Goal: Task Accomplishment & Management: Manage account settings

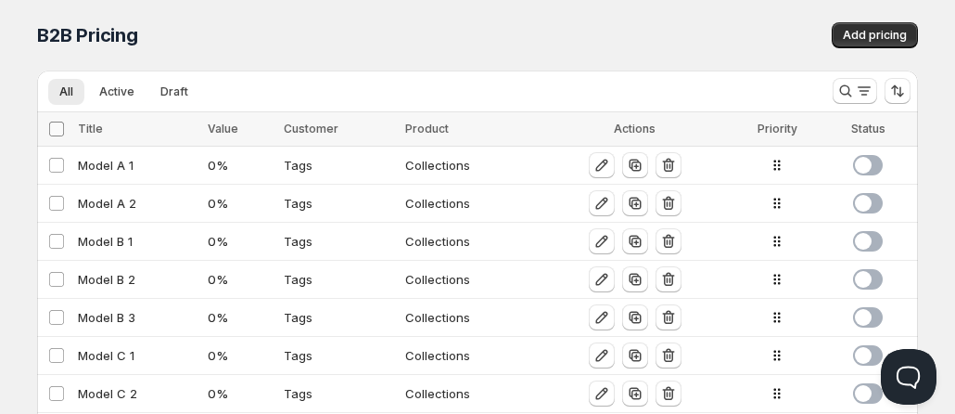
click at [51, 136] on span at bounding box center [56, 129] width 17 height 17
click at [51, 136] on input "Select all Configs" at bounding box center [56, 128] width 15 height 15
checkbox input "true"
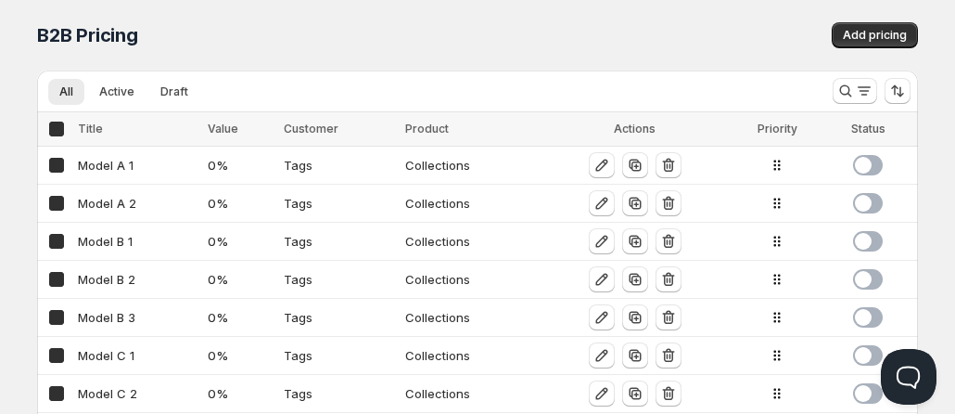
checkbox input "true"
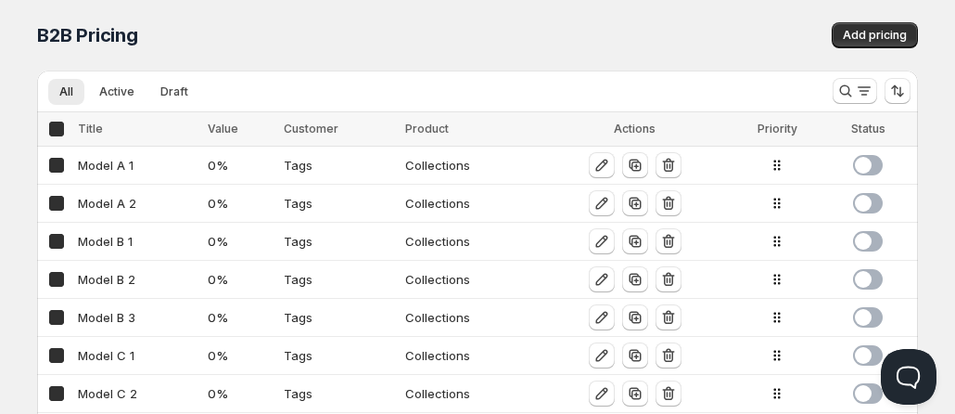
checkbox input "true"
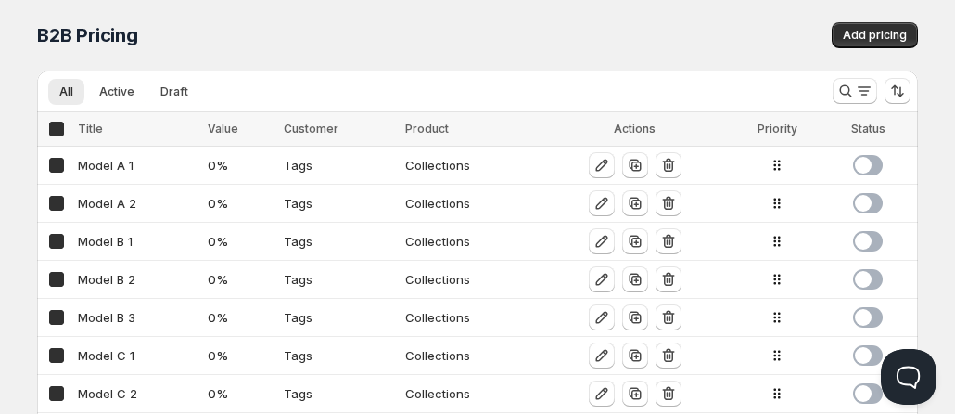
checkbox input "true"
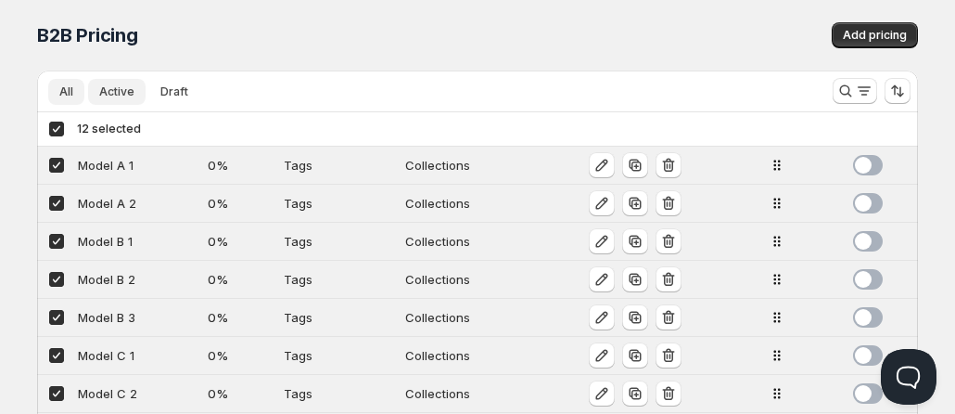
click at [114, 97] on span "Active" at bounding box center [116, 91] width 35 height 15
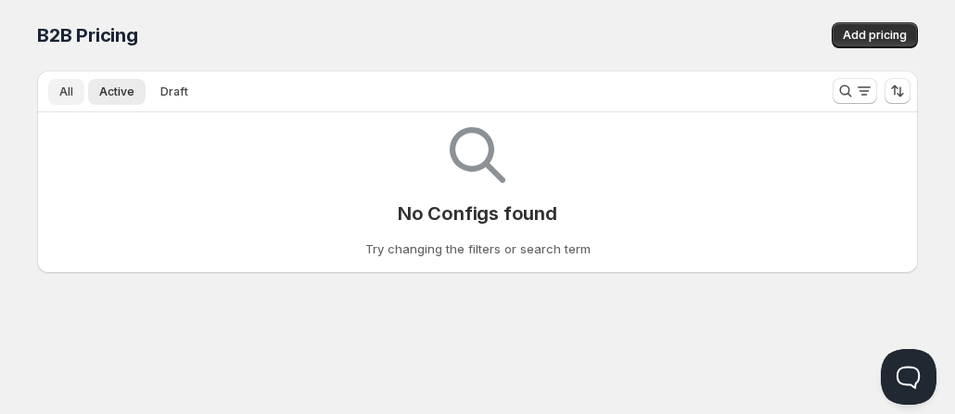
click at [51, 98] on button "All" at bounding box center [66, 92] width 36 height 26
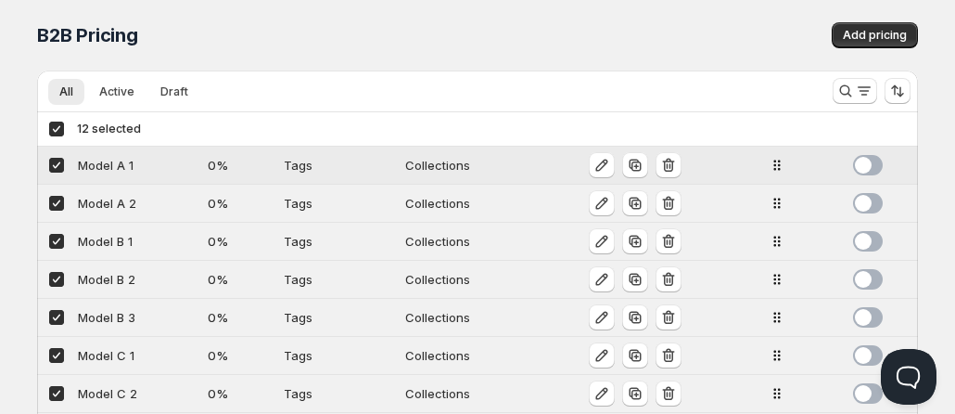
click at [866, 169] on span at bounding box center [868, 165] width 30 height 20
click at [867, 205] on span at bounding box center [868, 203] width 30 height 20
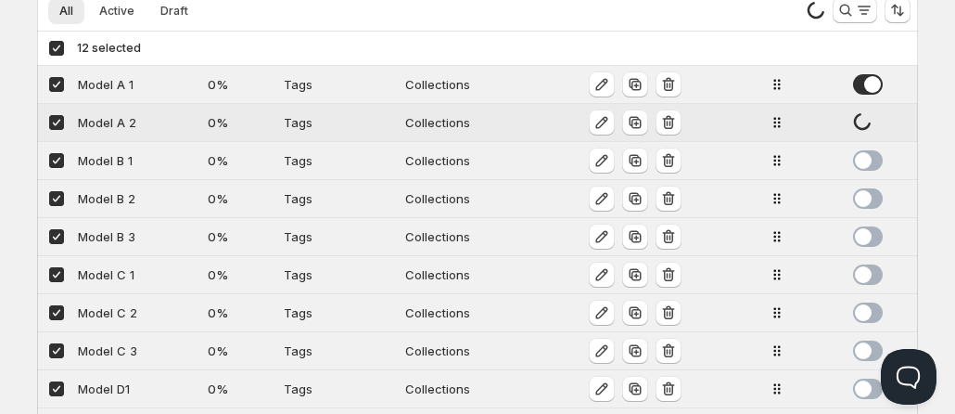
scroll to position [93, 0]
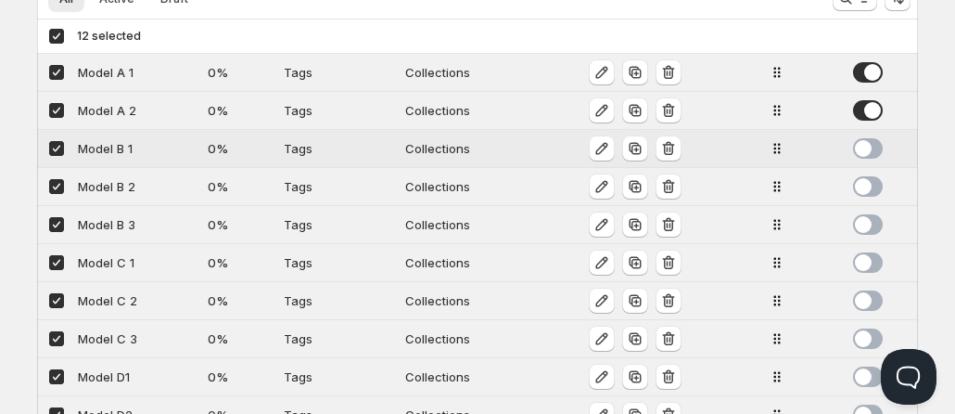
click at [870, 145] on span at bounding box center [868, 148] width 30 height 20
click at [869, 188] on span at bounding box center [868, 186] width 30 height 20
click at [867, 224] on span at bounding box center [868, 224] width 30 height 20
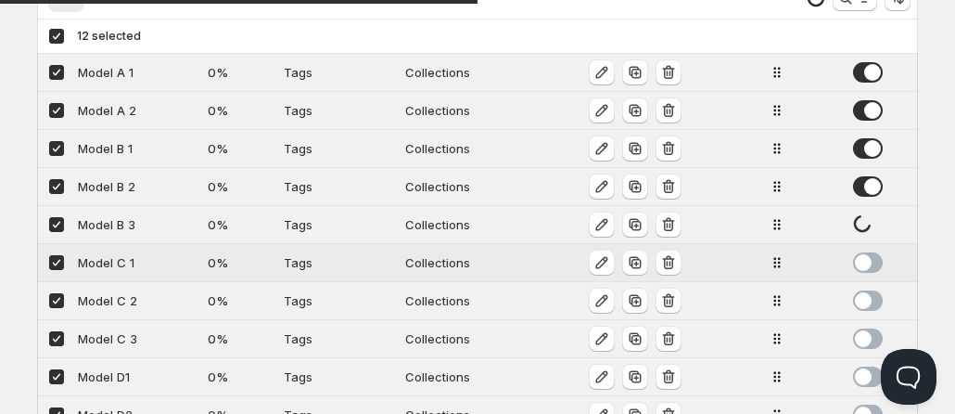
click at [869, 259] on span at bounding box center [868, 262] width 30 height 20
click at [870, 299] on span at bounding box center [868, 300] width 30 height 20
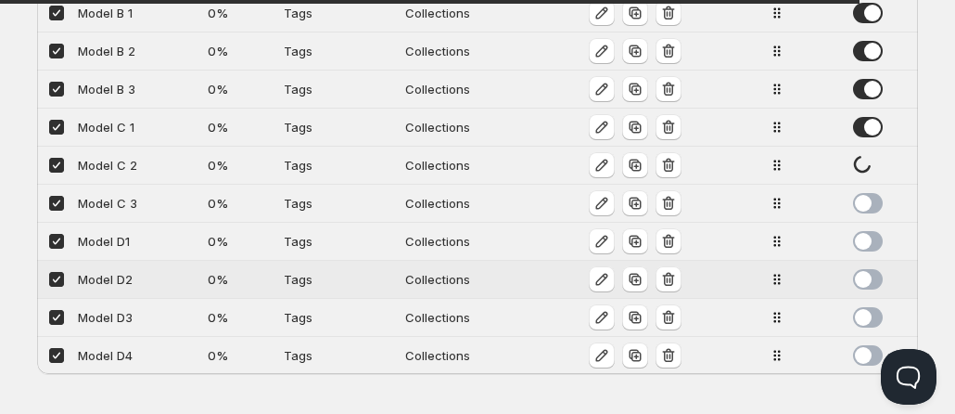
scroll to position [236, 0]
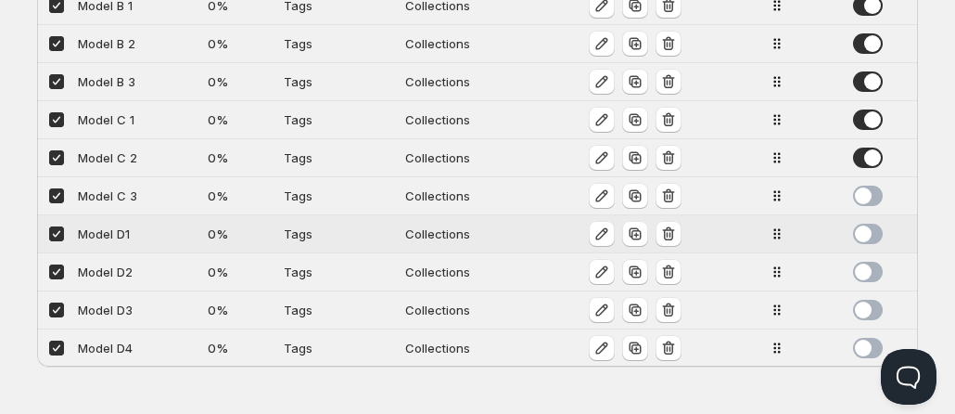
click at [870, 233] on span at bounding box center [868, 233] width 30 height 20
click at [871, 273] on span at bounding box center [868, 272] width 30 height 20
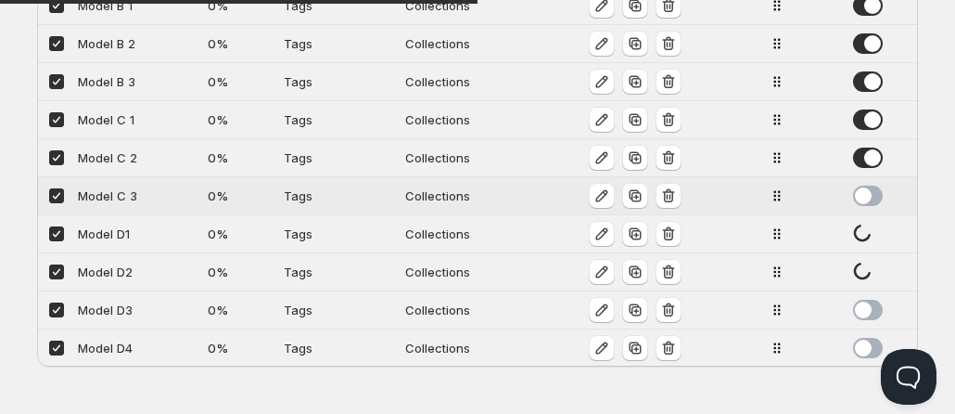
click at [867, 195] on span at bounding box center [868, 195] width 30 height 20
click at [870, 313] on span at bounding box center [868, 310] width 30 height 20
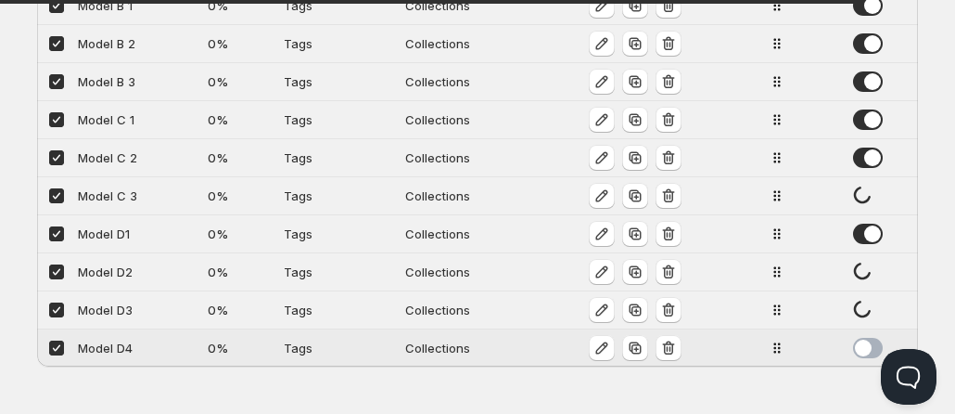
click at [870, 346] on span at bounding box center [868, 348] width 30 height 20
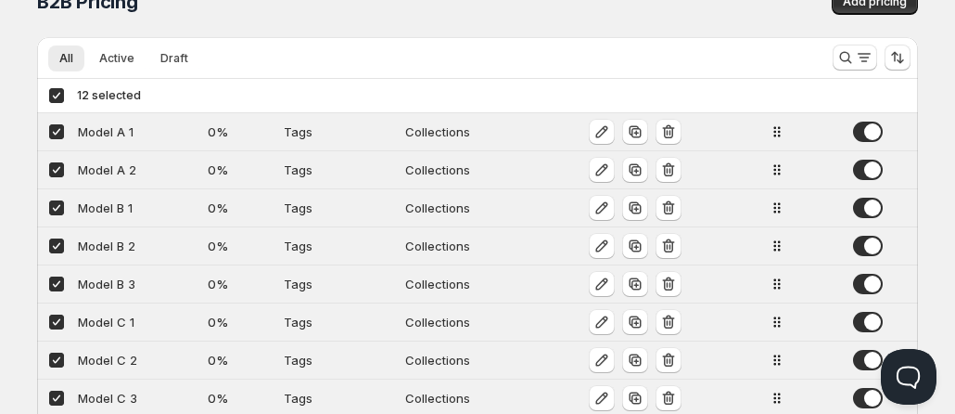
scroll to position [0, 0]
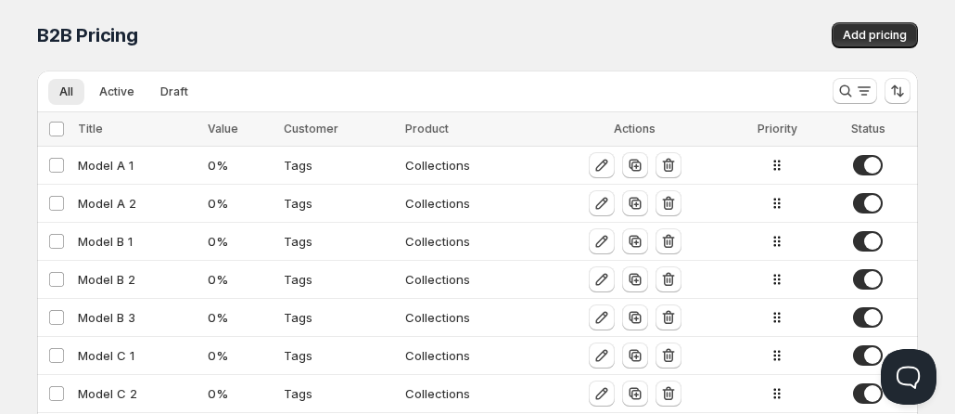
scroll to position [185, 0]
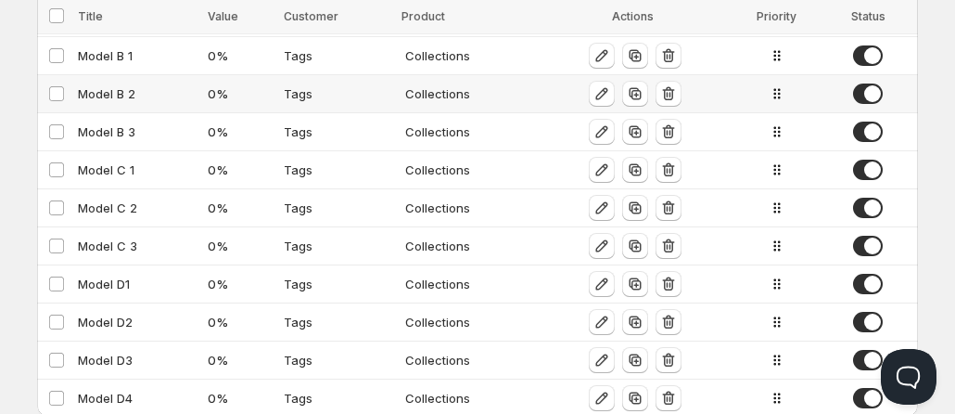
click at [112, 96] on div "Model B 2" at bounding box center [137, 93] width 119 height 19
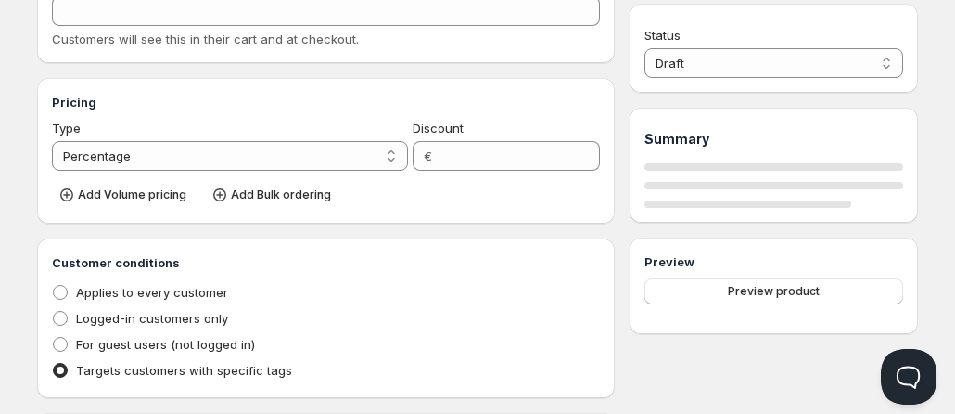
type input "Model B 2"
type input "MODEL_B-2"
type input "0"
radio input "true"
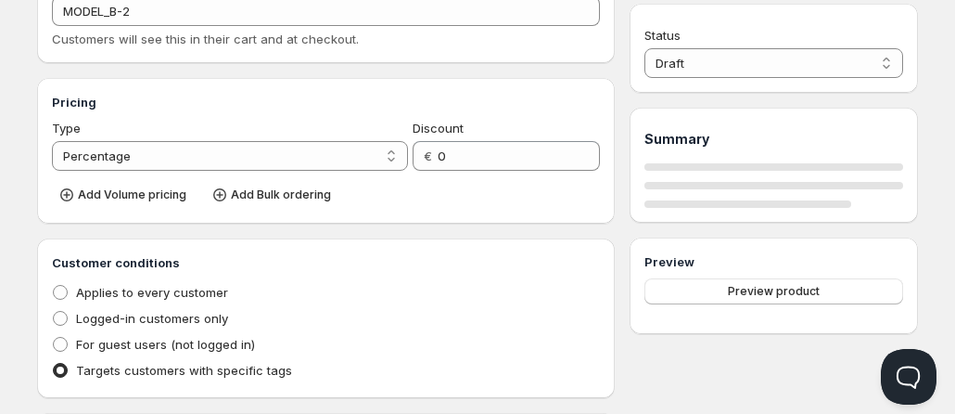
select select "1"
select select "2"
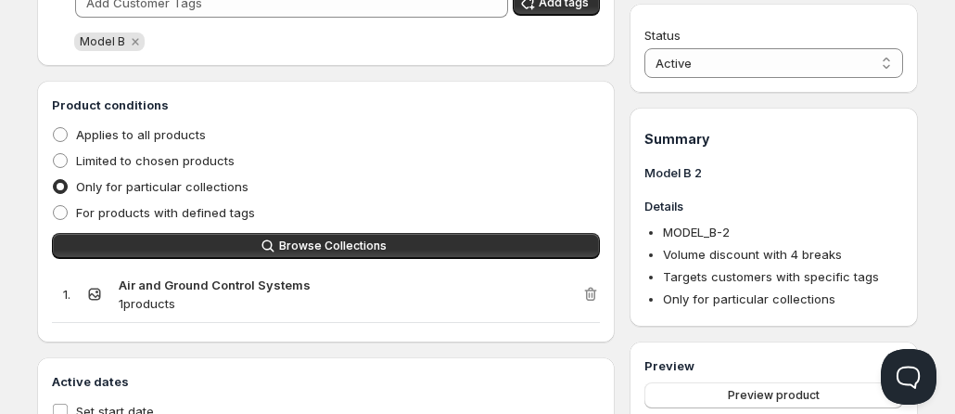
scroll to position [1020, 0]
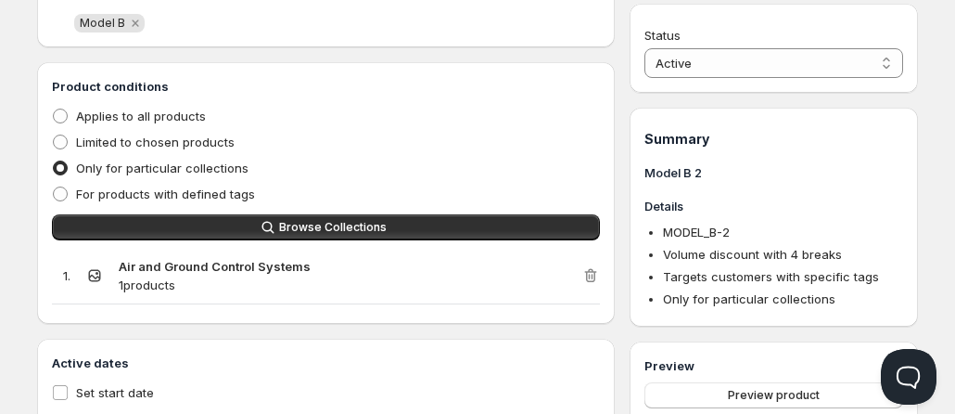
drag, startPoint x: 130, startPoint y: 287, endPoint x: 202, endPoint y: 292, distance: 72.5
click at [202, 292] on p "1 products" at bounding box center [350, 284] width 463 height 19
click at [207, 287] on p "1 products" at bounding box center [350, 284] width 463 height 19
drag, startPoint x: 132, startPoint y: 266, endPoint x: 301, endPoint y: 273, distance: 169.8
click at [301, 273] on strong "Air and Ground Control Systems" at bounding box center [215, 266] width 192 height 15
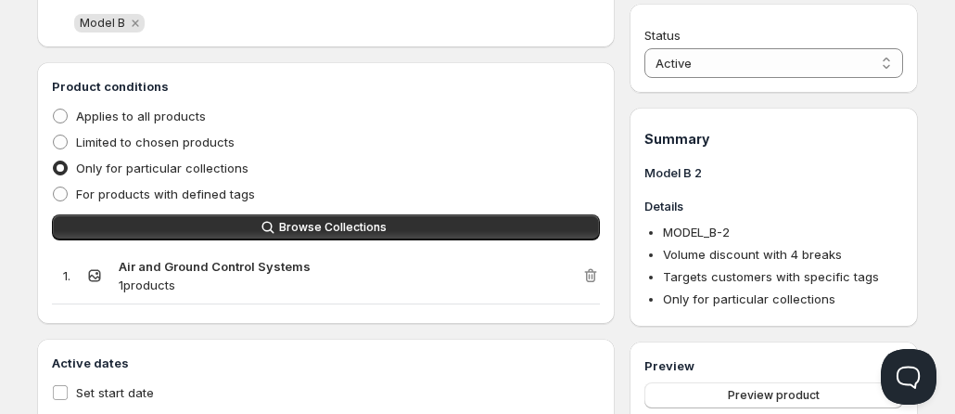
click at [444, 274] on div "Air and Ground Control Systems 1 products" at bounding box center [350, 275] width 463 height 37
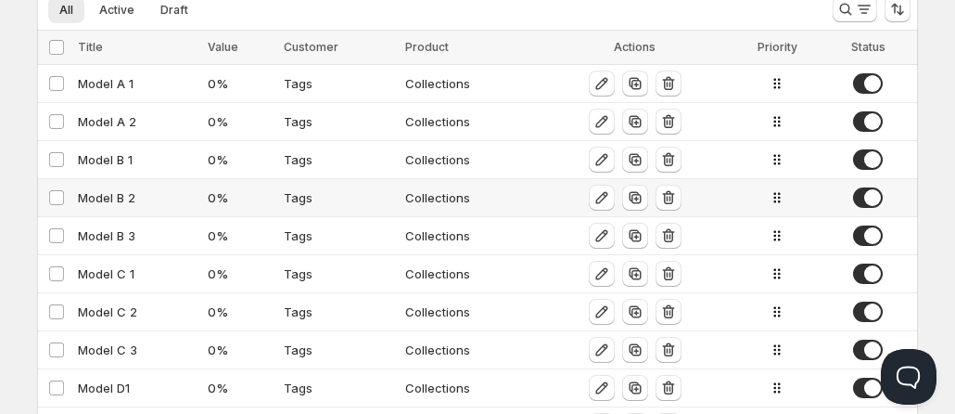
scroll to position [93, 0]
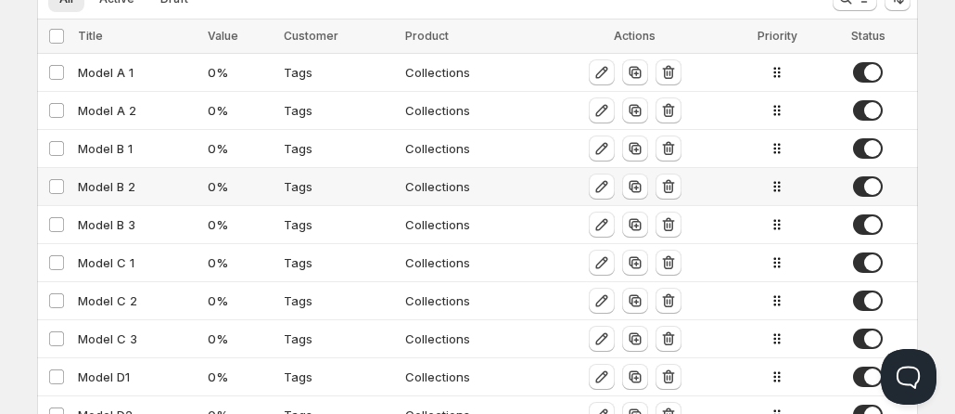
click at [145, 191] on div "Model B 2" at bounding box center [137, 186] width 119 height 19
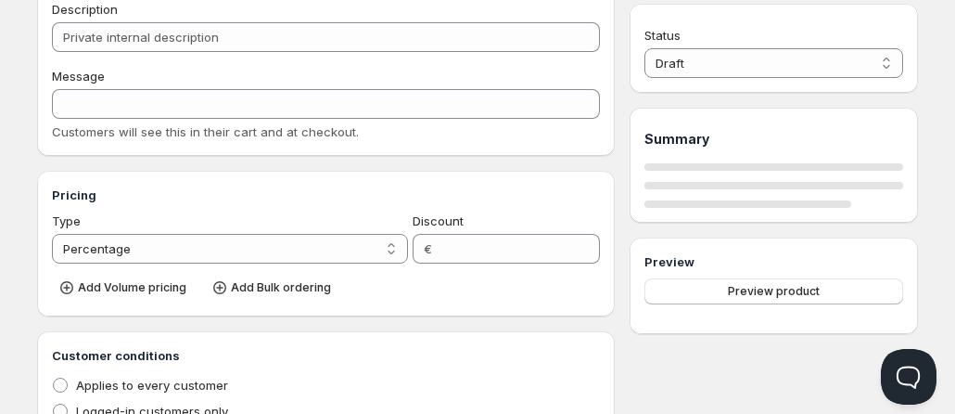
type input "Model B 2"
type input "MODEL_B-2"
type input "0"
radio input "true"
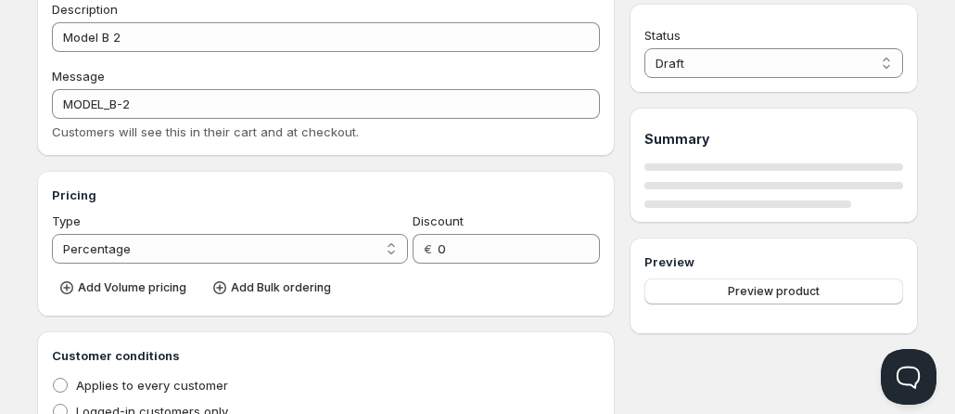
select select "1"
select select "2"
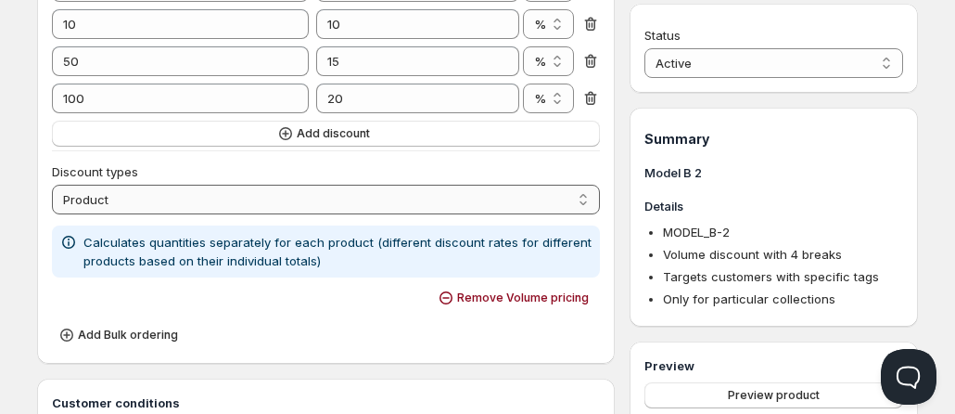
scroll to position [404, 0]
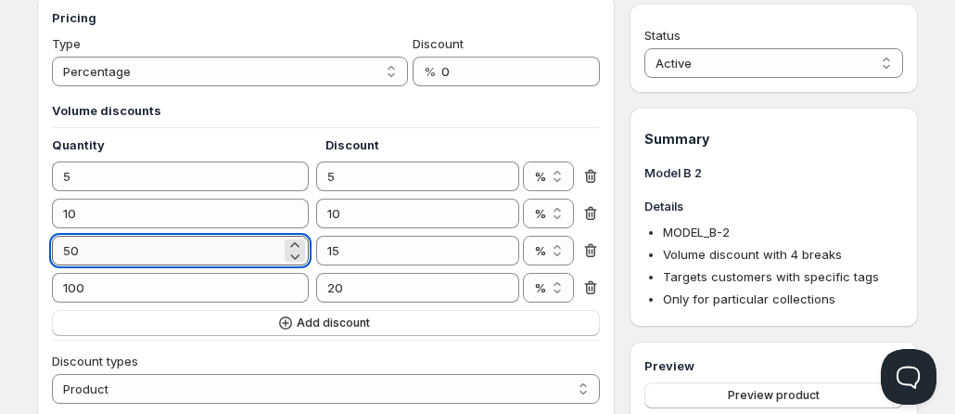
click at [174, 256] on input "50" at bounding box center [166, 251] width 229 height 30
click at [174, 255] on input "50" at bounding box center [166, 251] width 229 height 30
type input "25"
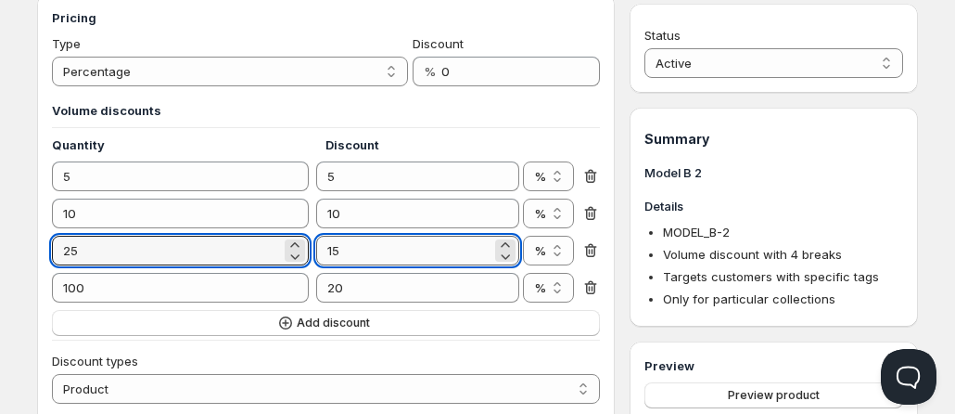
click at [419, 247] on input "15" at bounding box center [403, 251] width 174 height 30
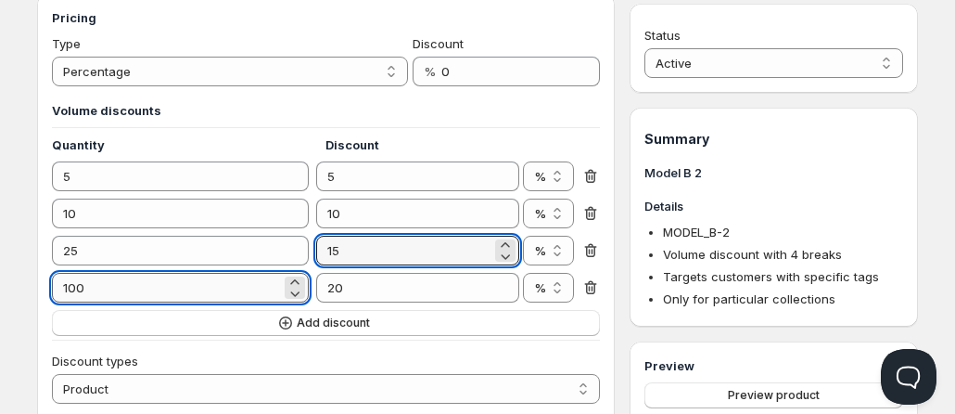
click at [184, 287] on input "100" at bounding box center [166, 288] width 229 height 30
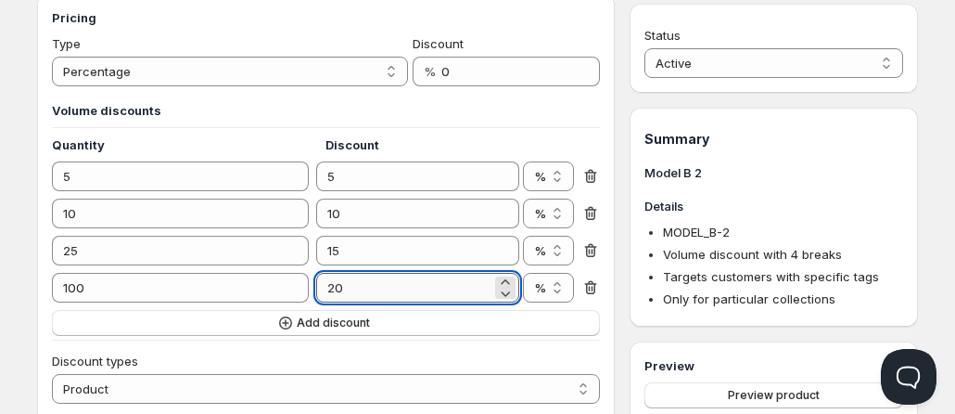
click at [351, 287] on input "20" at bounding box center [403, 288] width 174 height 30
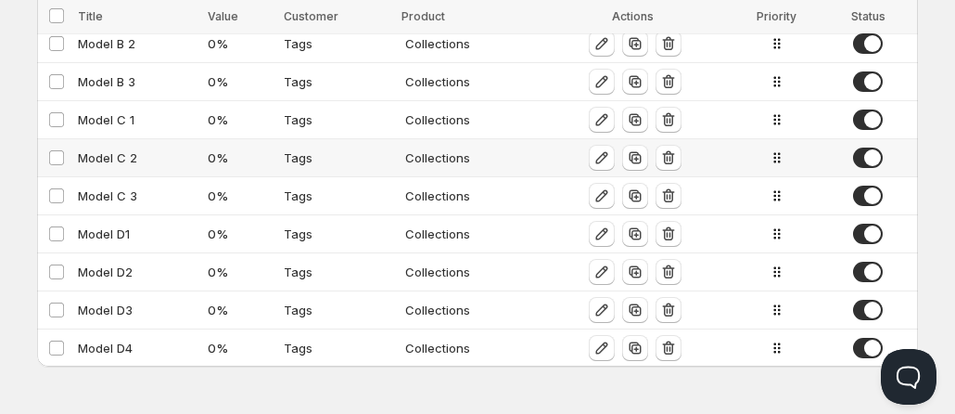
scroll to position [143, 0]
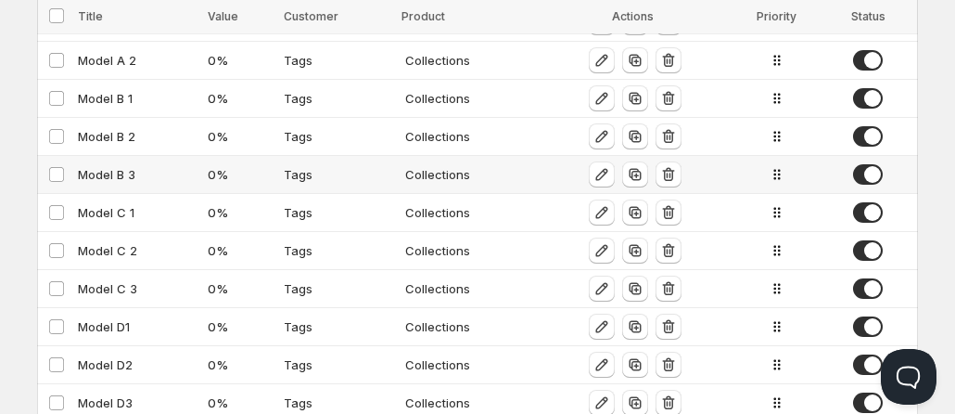
click at [111, 181] on div "Model B 3" at bounding box center [137, 174] width 119 height 19
select select "2"
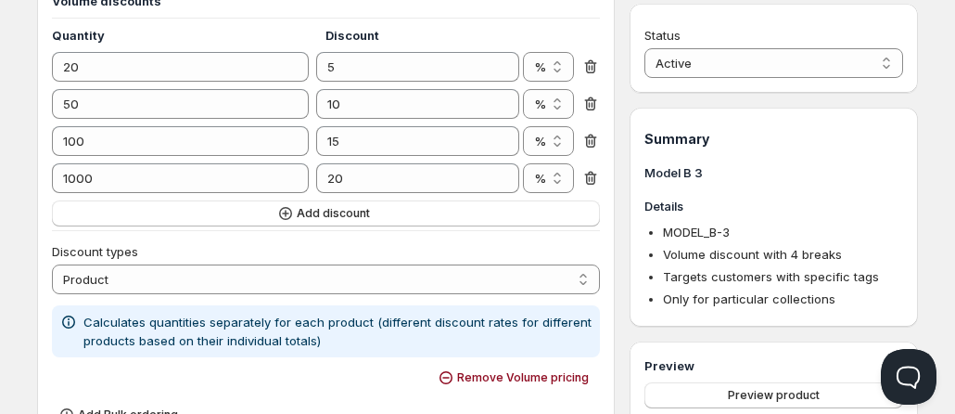
scroll to position [421, 0]
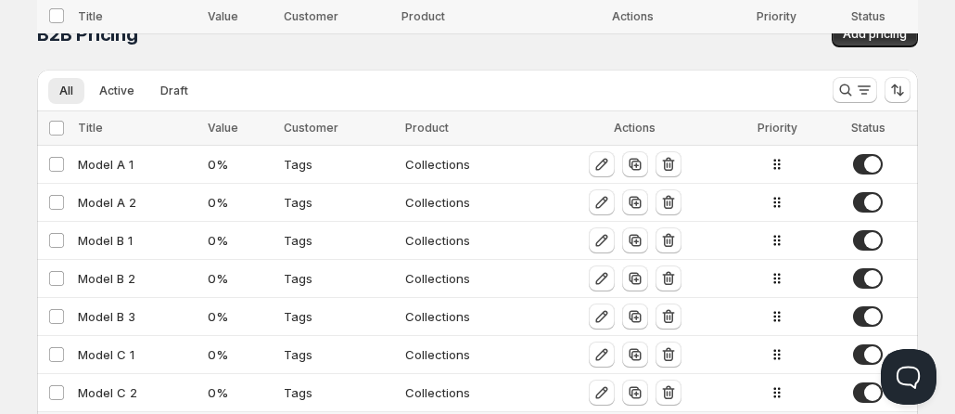
scroll to position [236, 0]
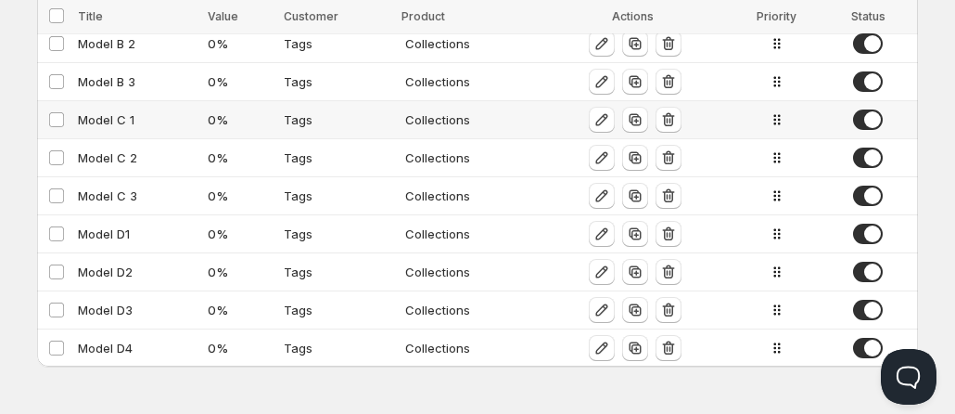
click at [110, 124] on div "Model C 1" at bounding box center [137, 119] width 119 height 19
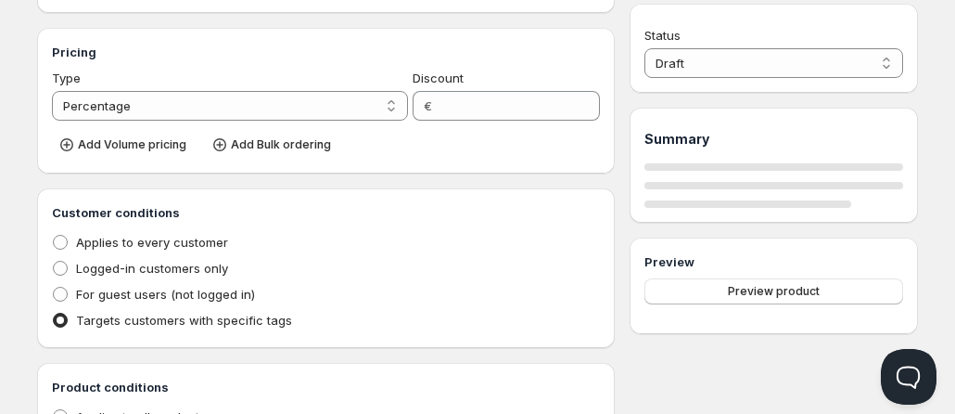
type input "Model C 1"
type input "MODEL_C-1"
type input "0"
radio input "true"
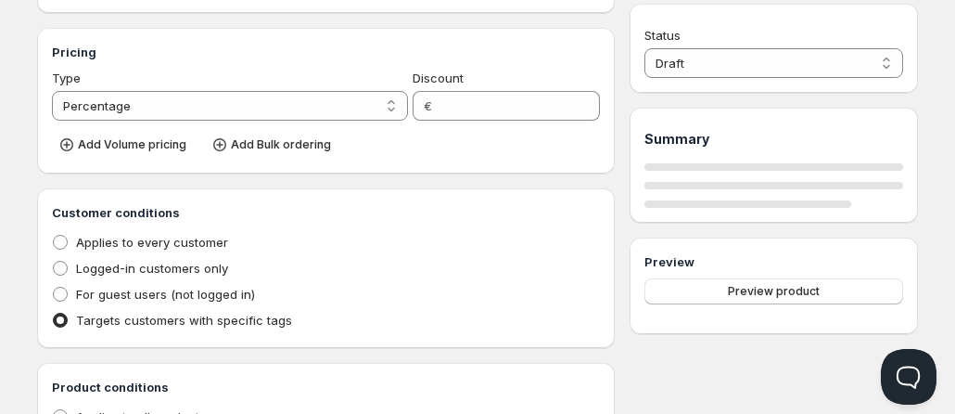
select select "1"
select select "2"
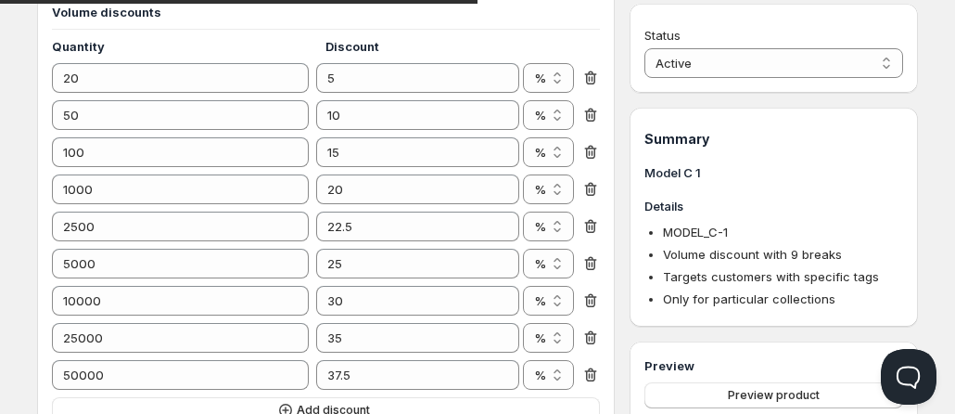
scroll to position [606, 0]
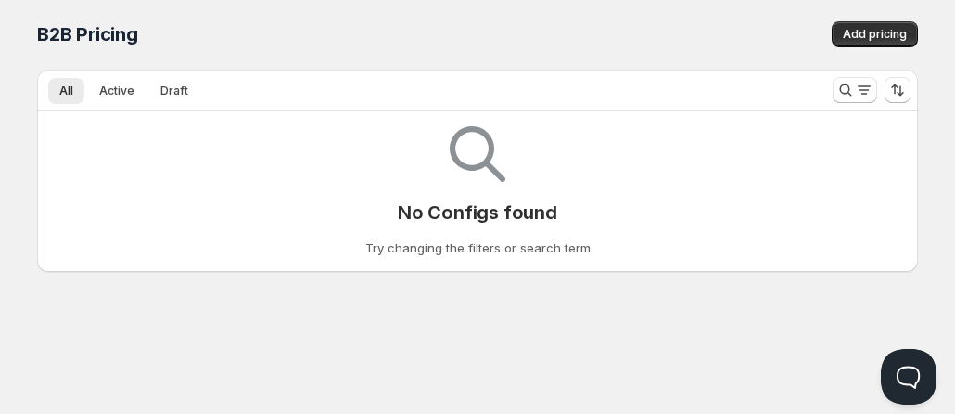
scroll to position [236, 0]
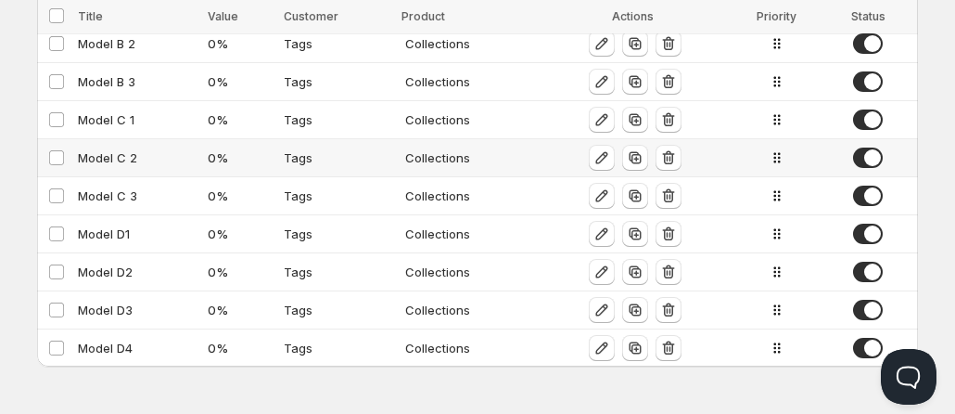
click at [112, 158] on div "Model C 2" at bounding box center [137, 157] width 119 height 19
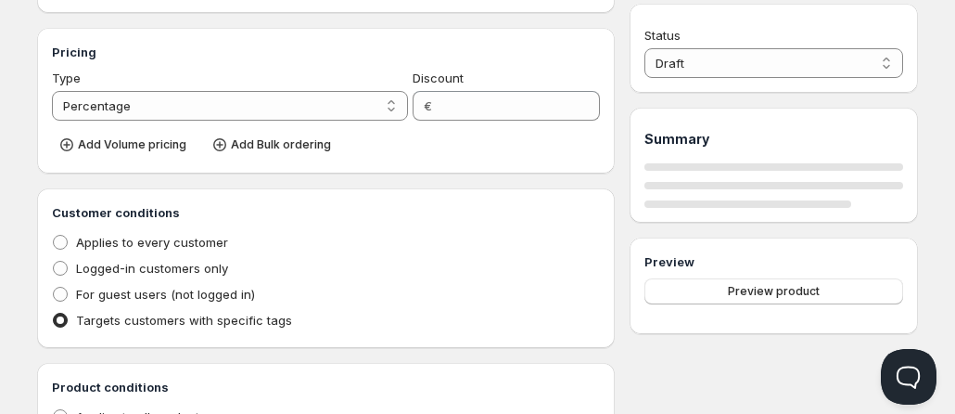
type input "Model C 2"
type input "MODEL_C-2"
type input "0"
radio input "true"
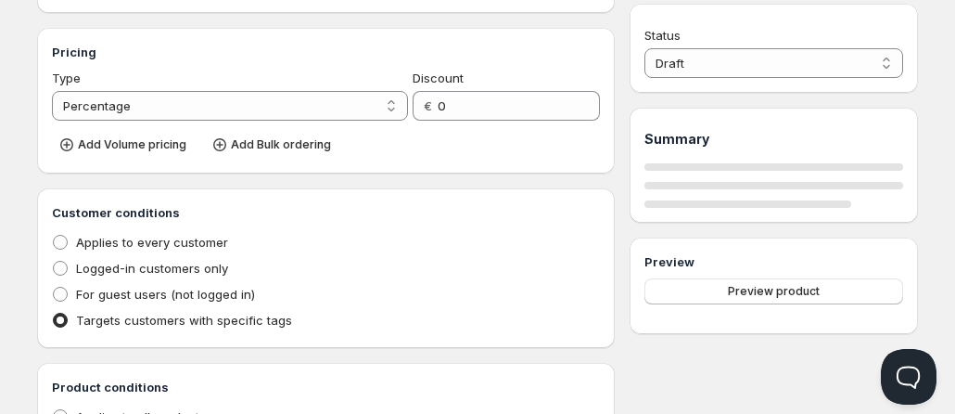
select select "1"
select select "2"
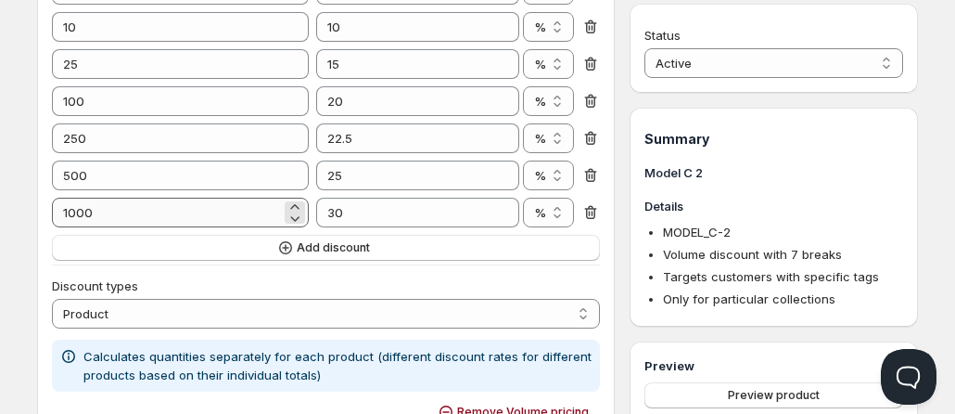
scroll to position [606, 0]
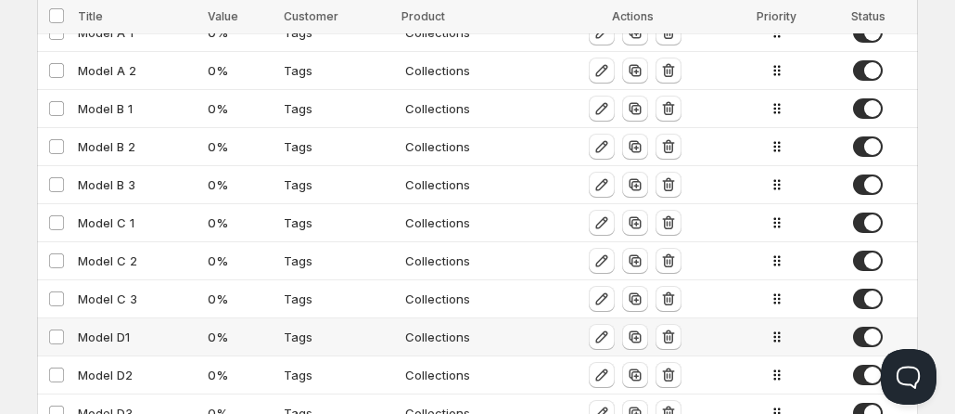
scroll to position [236, 0]
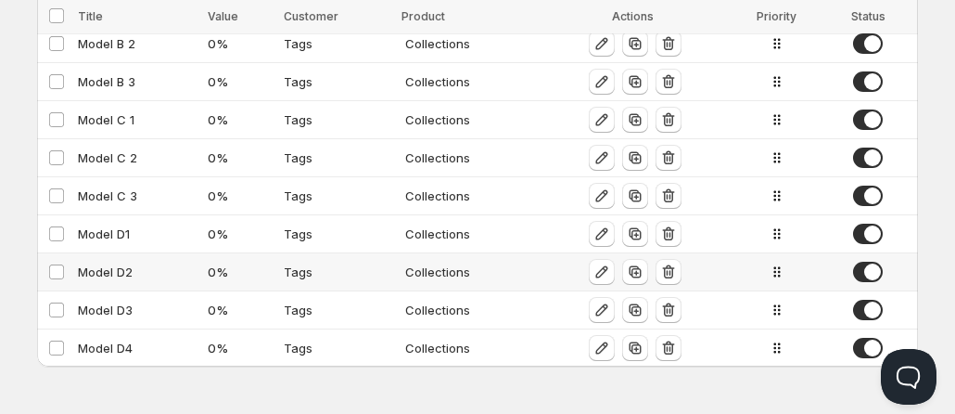
click at [111, 268] on div "Model D2" at bounding box center [137, 271] width 119 height 19
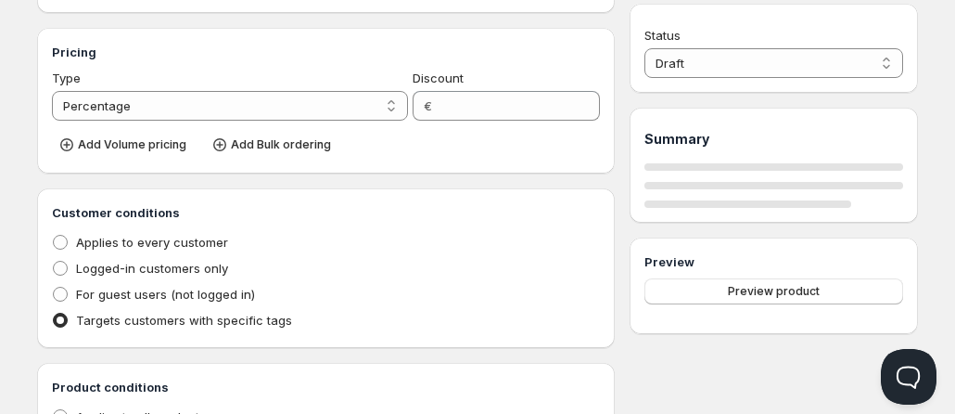
type input "Model D2"
type input "0"
radio input "true"
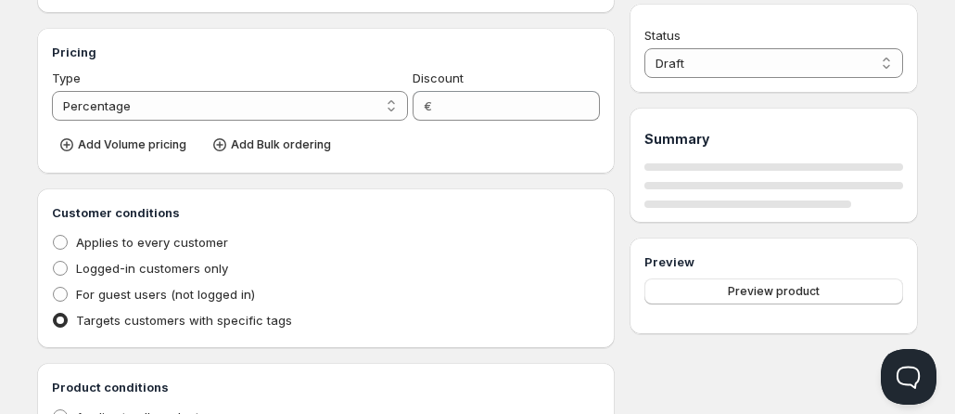
select select "1"
select select "2"
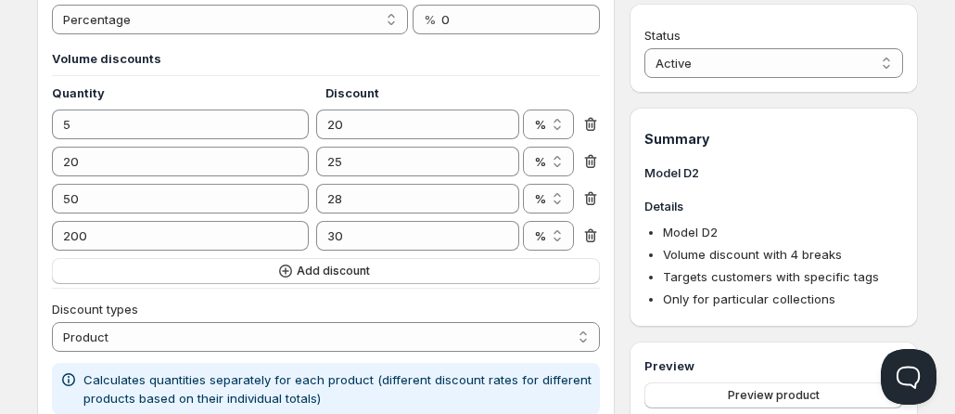
scroll to position [421, 0]
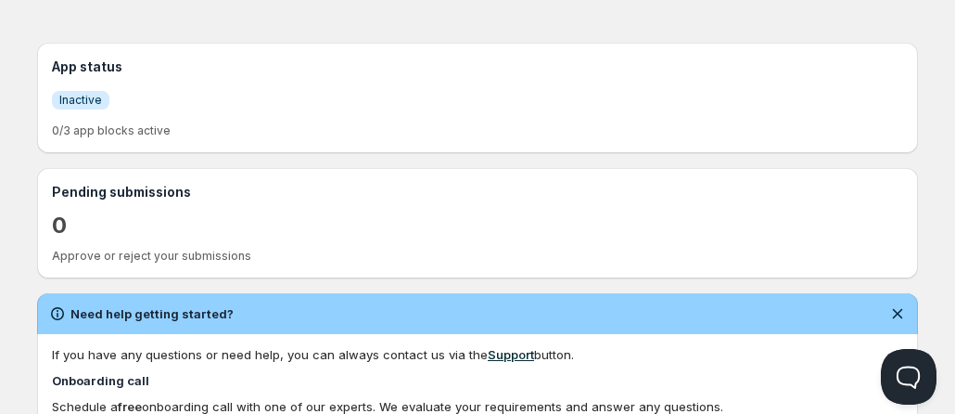
scroll to position [185, 0]
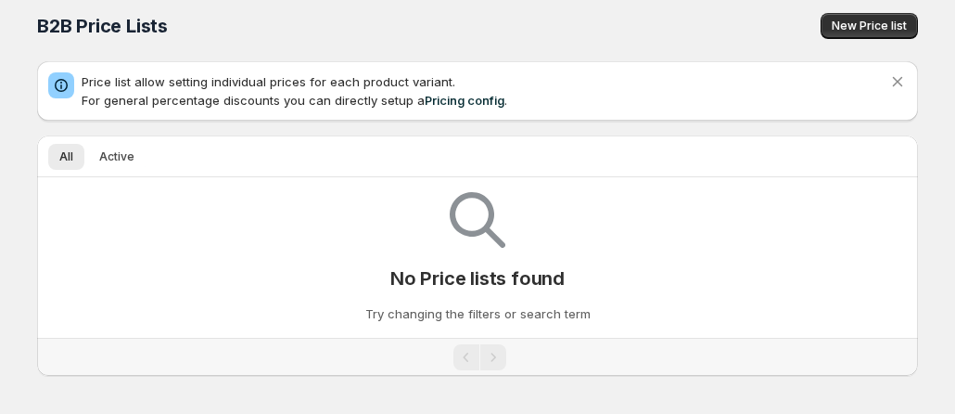
scroll to position [18, 0]
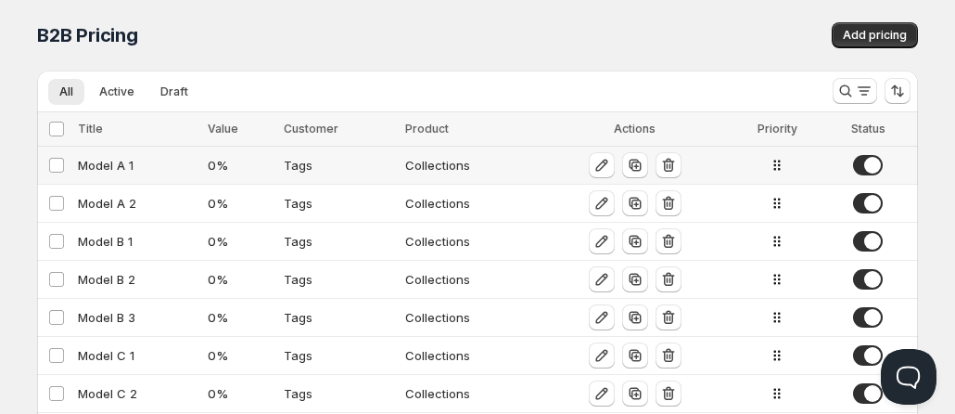
click at [872, 167] on span at bounding box center [868, 165] width 30 height 20
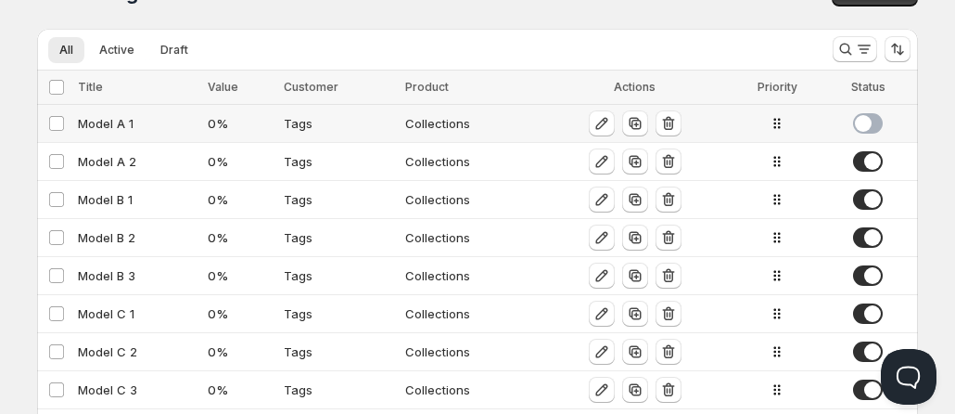
scroll to position [93, 0]
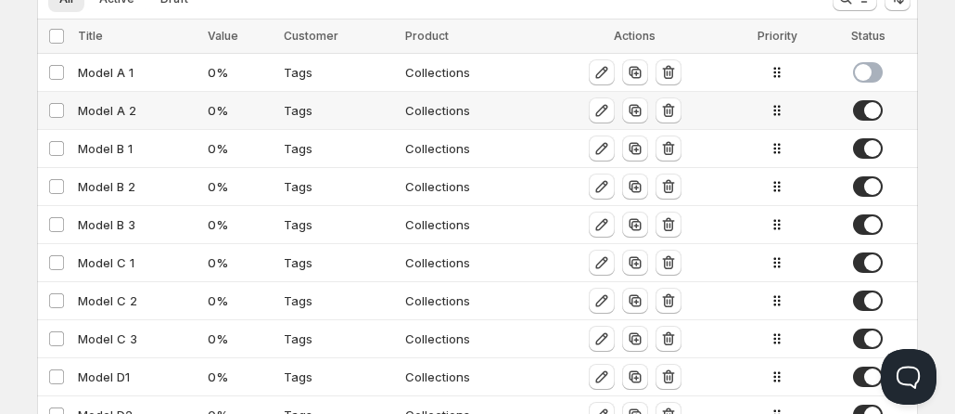
click at [867, 115] on span at bounding box center [868, 110] width 30 height 20
click at [873, 148] on span at bounding box center [868, 148] width 30 height 20
click at [873, 193] on span at bounding box center [868, 186] width 30 height 20
click at [868, 228] on span at bounding box center [868, 224] width 30 height 20
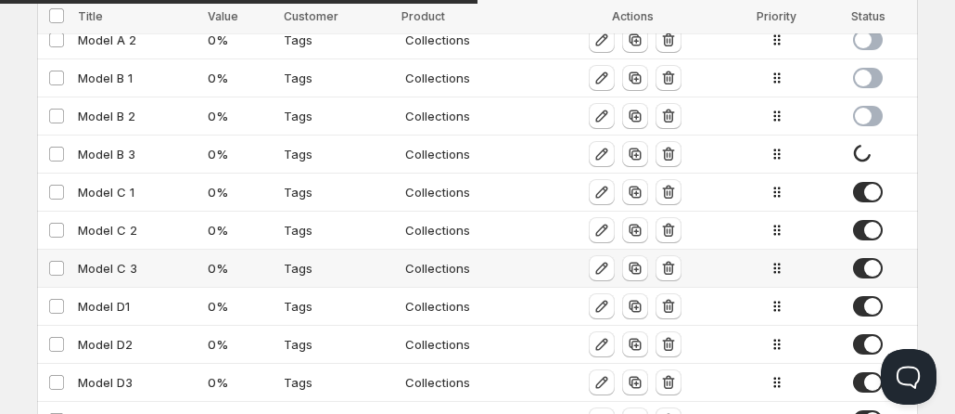
scroll to position [185, 0]
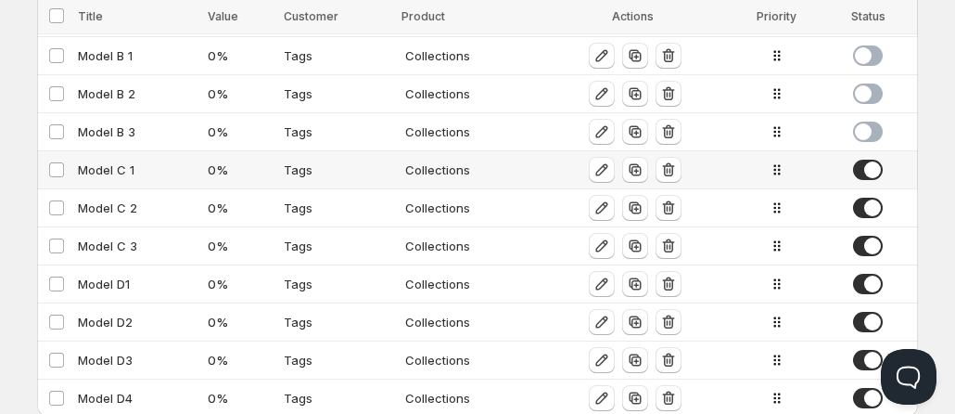
click at [871, 172] on span at bounding box center [868, 169] width 30 height 20
click at [871, 211] on span at bounding box center [868, 208] width 30 height 20
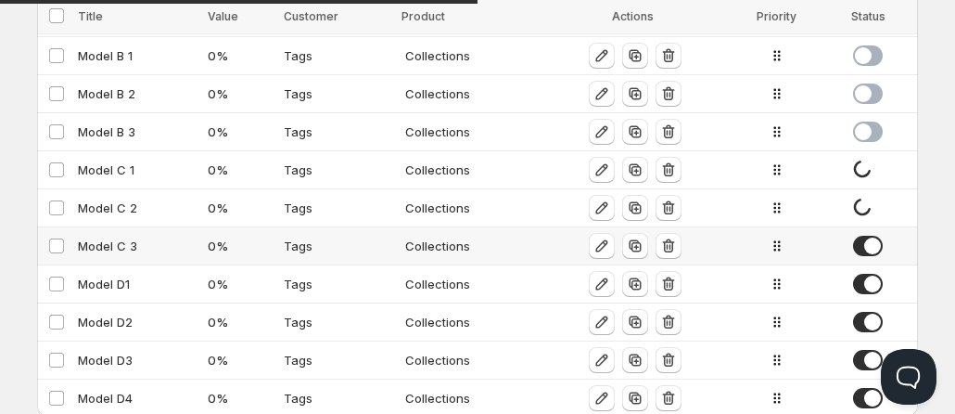
click at [871, 249] on span at bounding box center [868, 246] width 30 height 20
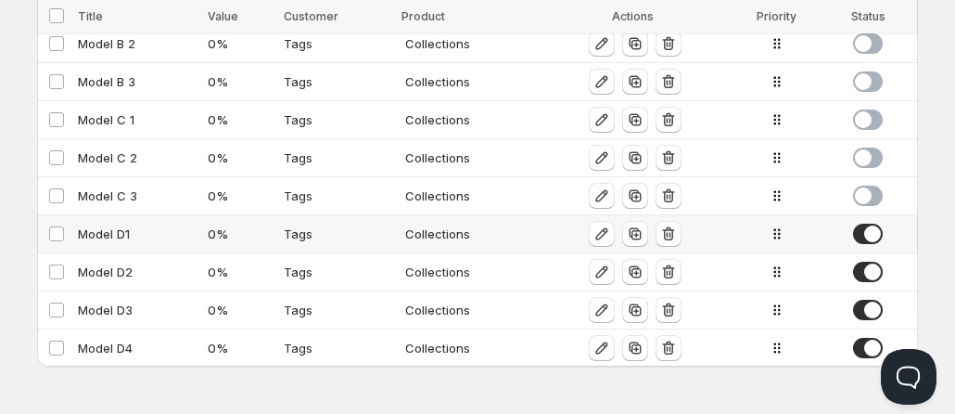
click at [873, 241] on span at bounding box center [868, 233] width 30 height 20
click at [873, 266] on span at bounding box center [868, 272] width 30 height 20
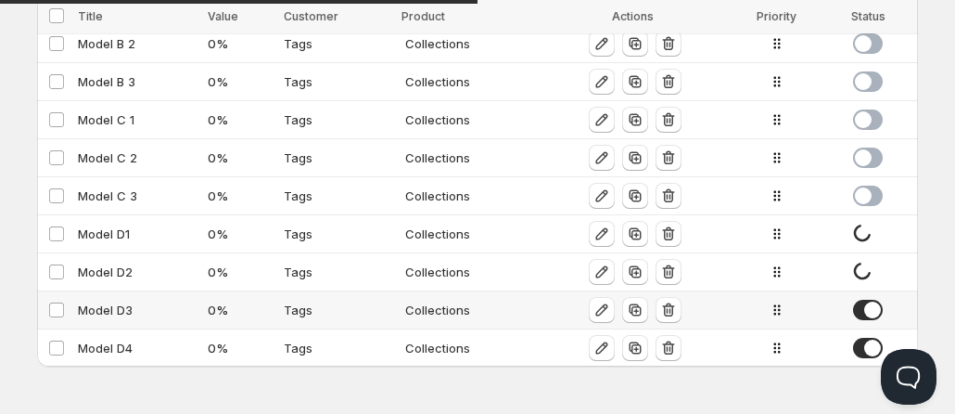
click at [871, 299] on td at bounding box center [871, 310] width 94 height 38
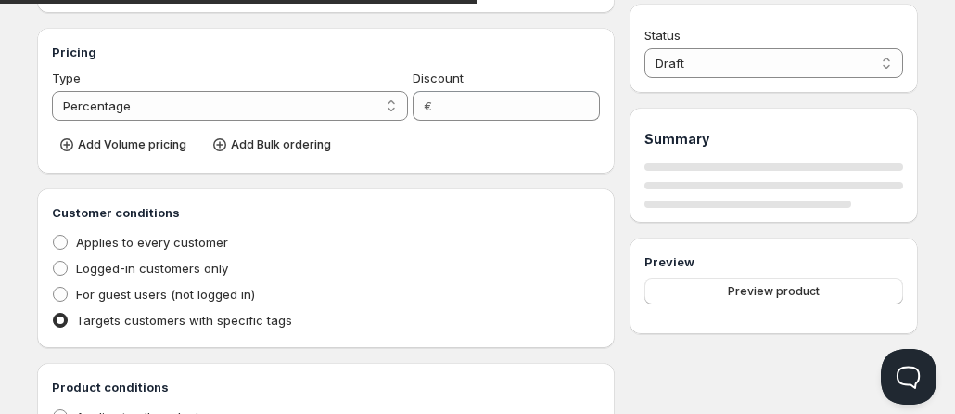
type input "Model D3"
type input "0"
radio input "true"
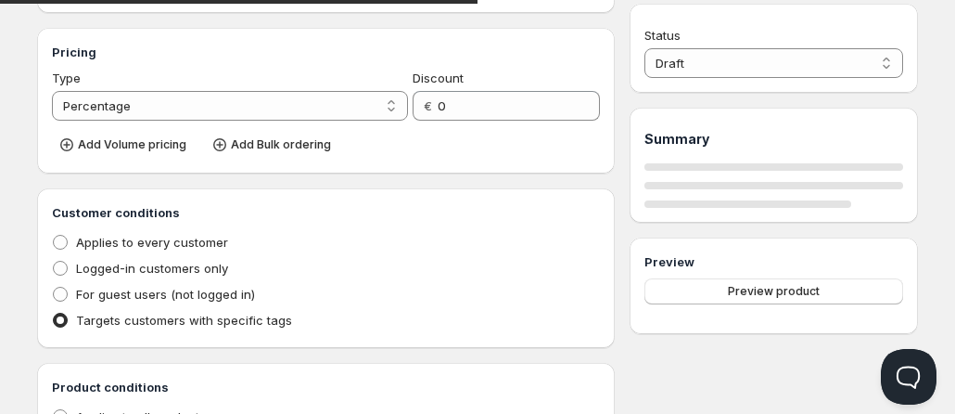
select select "1"
select select "2"
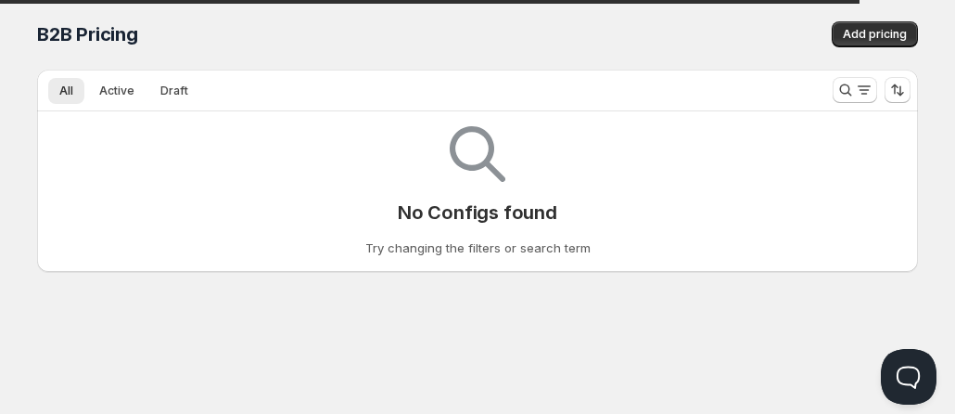
scroll to position [236, 0]
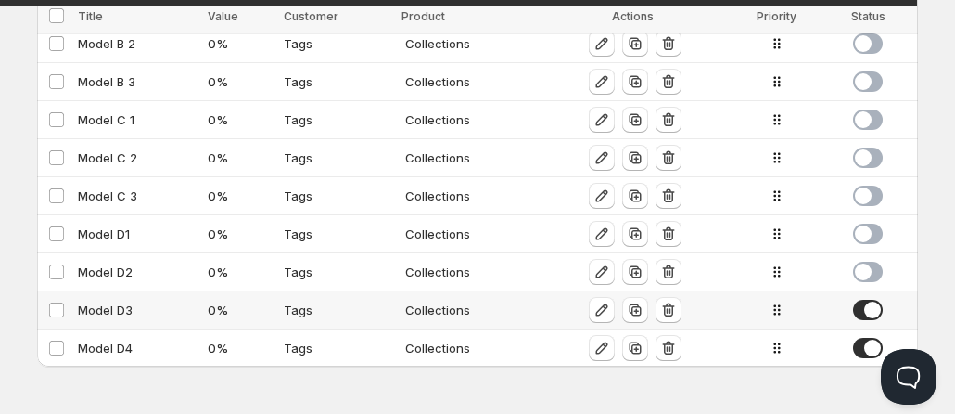
click at [874, 314] on span at bounding box center [868, 310] width 30 height 20
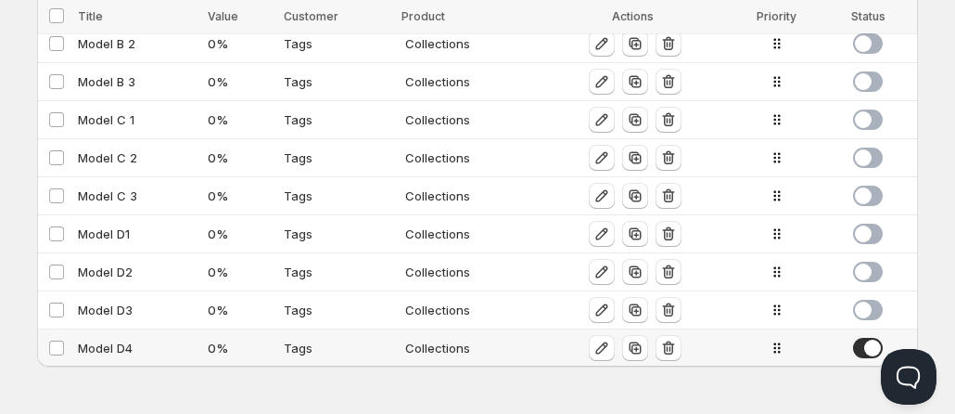
click at [869, 350] on span at bounding box center [868, 348] width 30 height 20
